Goal: Information Seeking & Learning: Learn about a topic

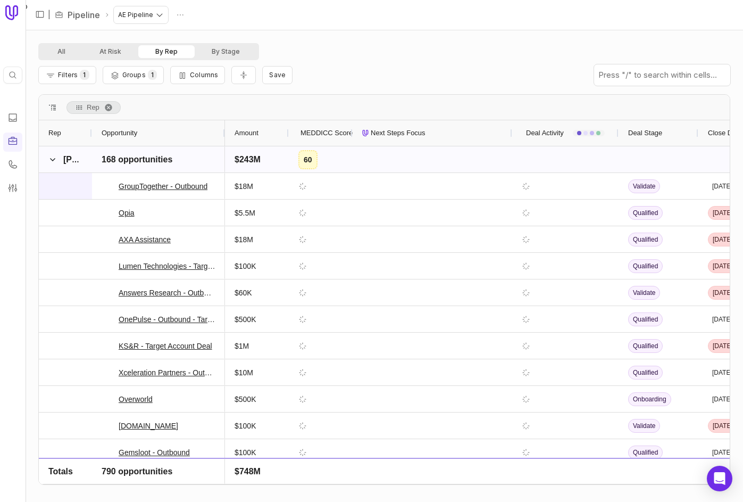
click at [53, 156] on span at bounding box center [52, 159] width 9 height 9
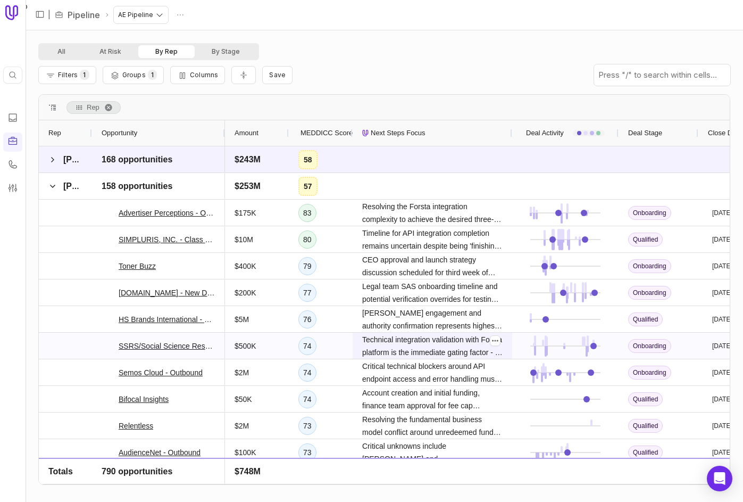
scroll to position [13, 0]
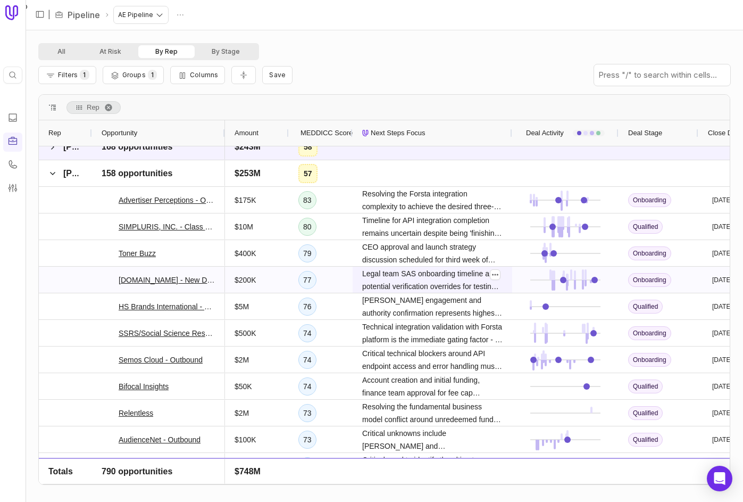
click at [409, 289] on span "Legal team SAS onboarding timeline and potential verification overrides for tes…" at bounding box center [432, 280] width 140 height 26
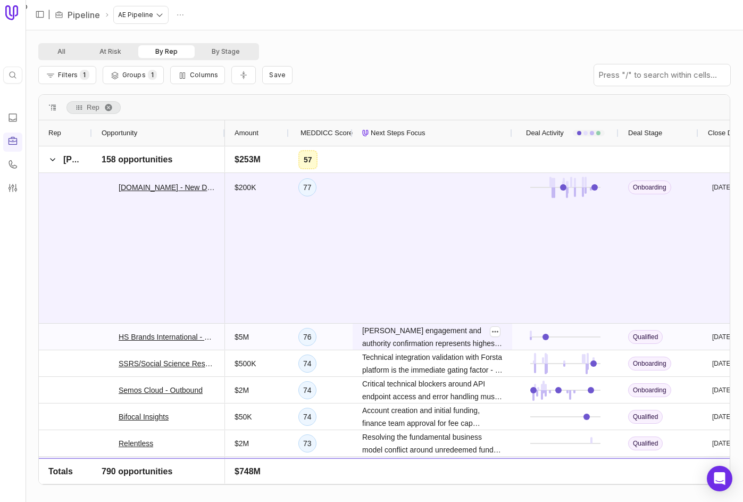
scroll to position [235, 0]
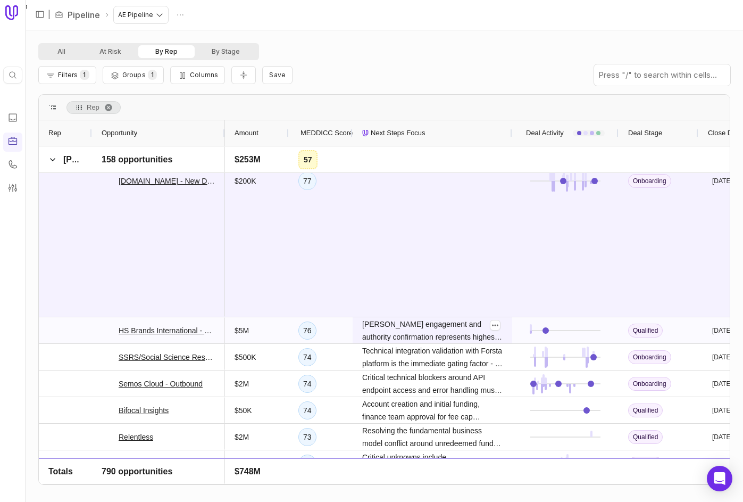
click at [427, 335] on span "[PERSON_NAME] engagement and authority confirmation represents highest priority…" at bounding box center [432, 331] width 140 height 26
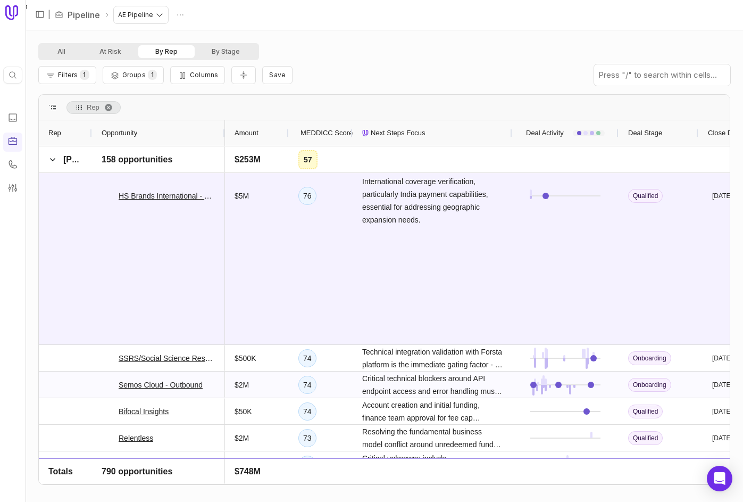
scroll to position [566, 0]
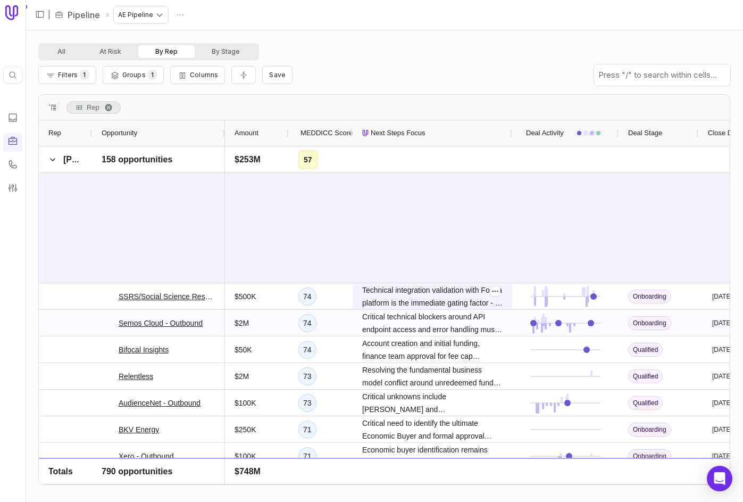
click at [418, 297] on span "Technical integration validation with Forsta platform is the immediate gating f…" at bounding box center [432, 296] width 140 height 26
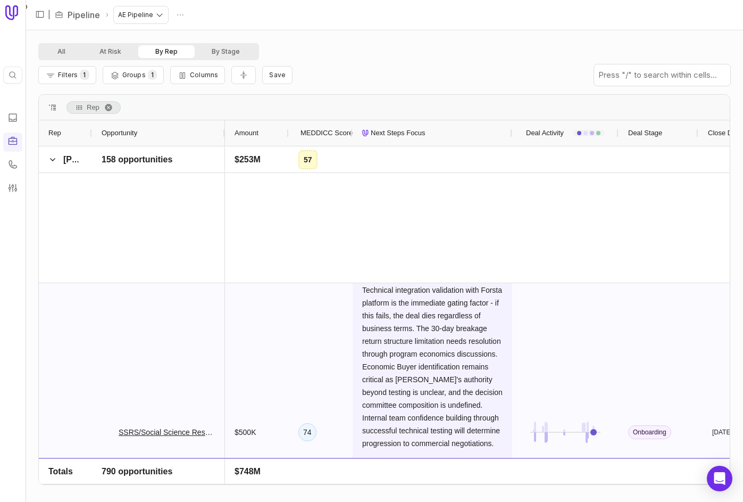
scroll to position [647, 0]
